Goal: Task Accomplishment & Management: Use online tool/utility

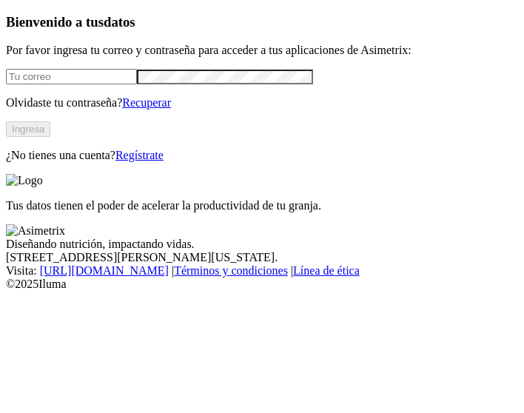
type input "[PERSON_NAME][EMAIL_ADDRESS][PERSON_NAME][DOMAIN_NAME]"
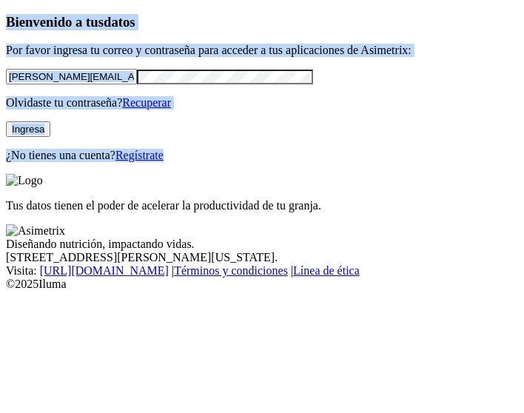
drag, startPoint x: 358, startPoint y: 187, endPoint x: 508, endPoint y: -13, distance: 250.2
click at [508, 0] on html "Bienvenido a tus datos Por favor ingresa tu correo y contraseña para acceder a …" at bounding box center [262, 148] width 524 height 297
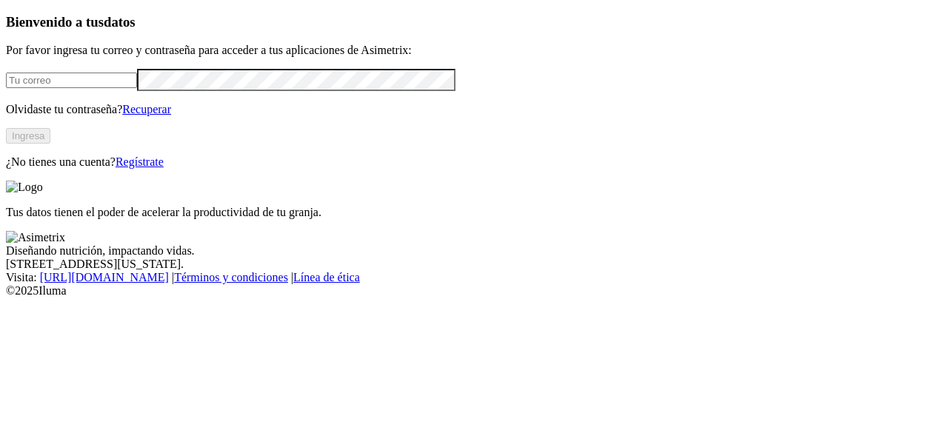
type input "[PERSON_NAME][EMAIL_ADDRESS][PERSON_NAME][DOMAIN_NAME]"
click at [50, 144] on button "Ingresa" at bounding box center [28, 136] width 44 height 16
